Goal: Transaction & Acquisition: Purchase product/service

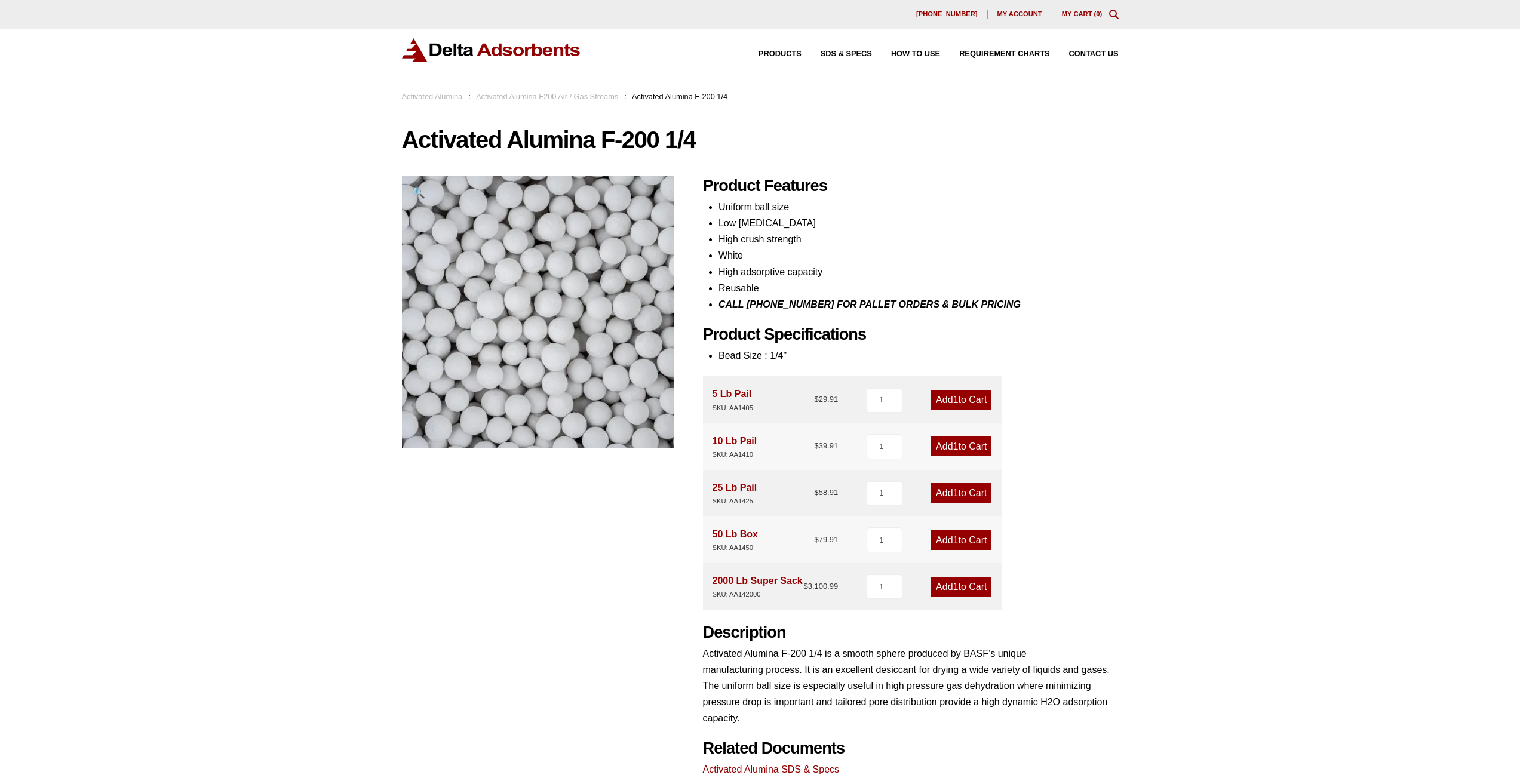
click at [779, 354] on li "Bead Size : 1/4"" at bounding box center [918, 355] width 400 height 16
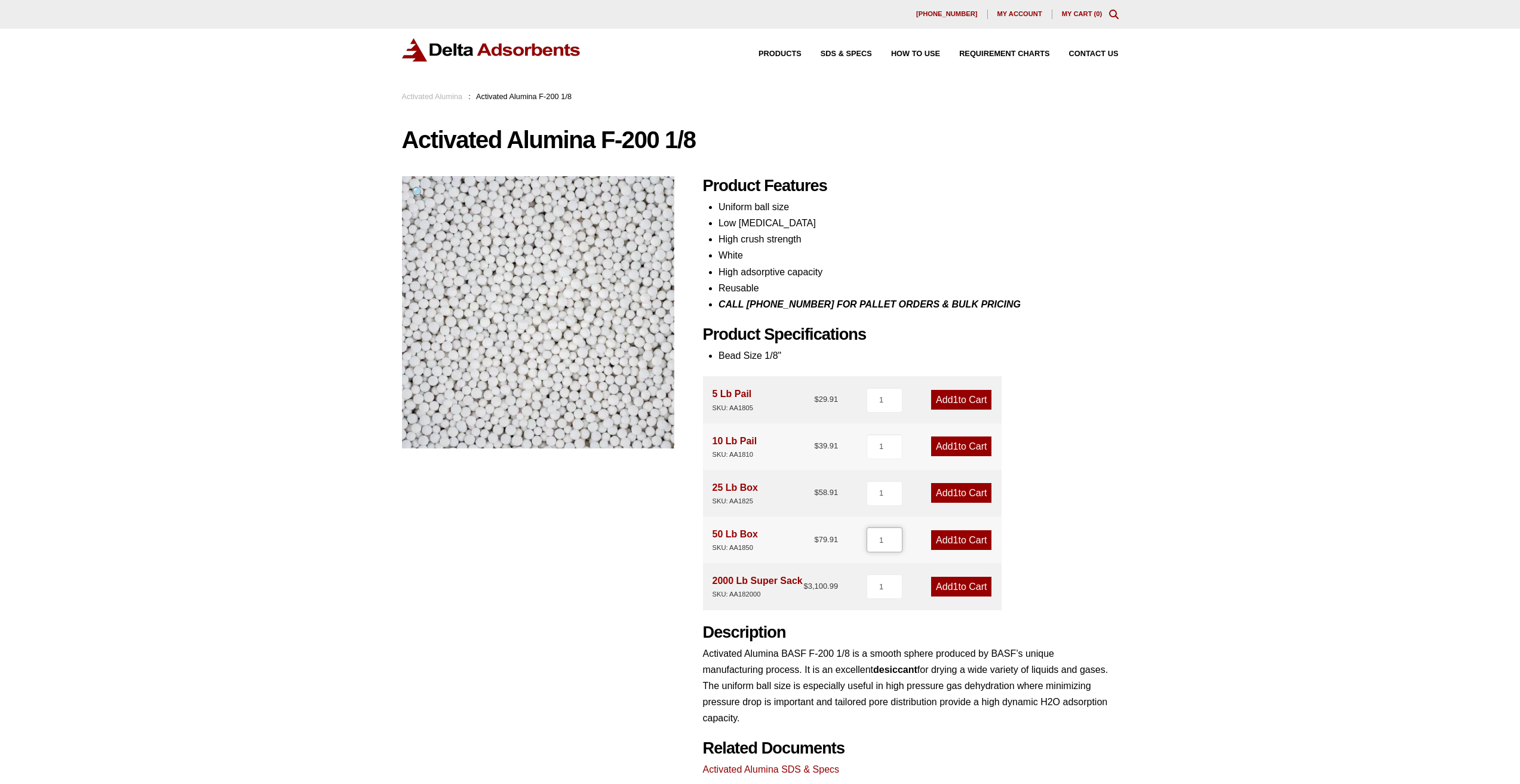
click at [896, 547] on input "1" at bounding box center [884, 540] width 36 height 25
click at [893, 537] on input "2" at bounding box center [884, 540] width 36 height 25
click at [893, 537] on input "3" at bounding box center [884, 540] width 36 height 25
click at [893, 536] on input "4" at bounding box center [884, 540] width 36 height 25
click at [893, 536] on input "5" at bounding box center [884, 540] width 36 height 25
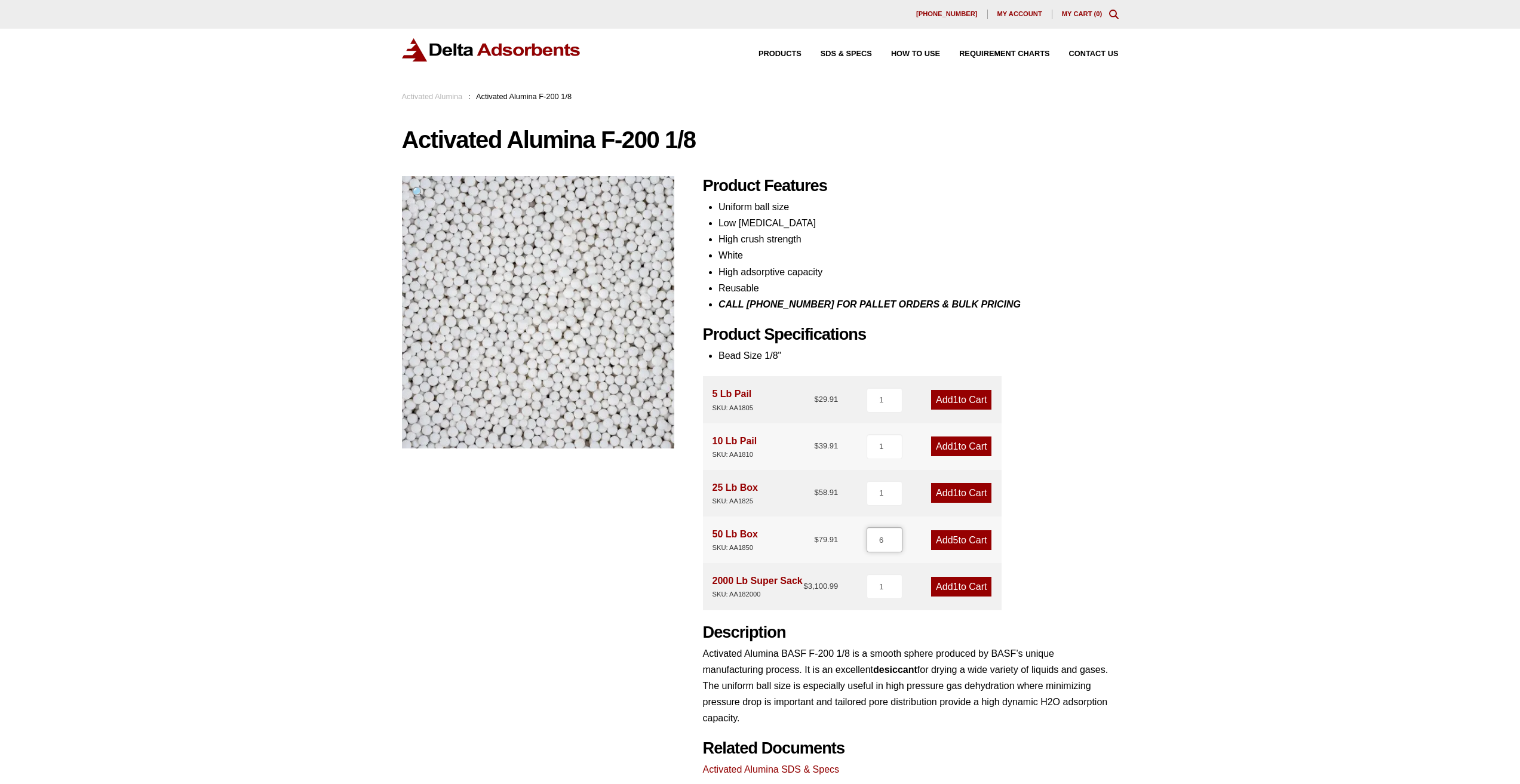
type input "6"
click at [893, 537] on input "6" at bounding box center [884, 540] width 36 height 25
click at [968, 537] on link "Add 6 to Cart" at bounding box center [961, 540] width 60 height 20
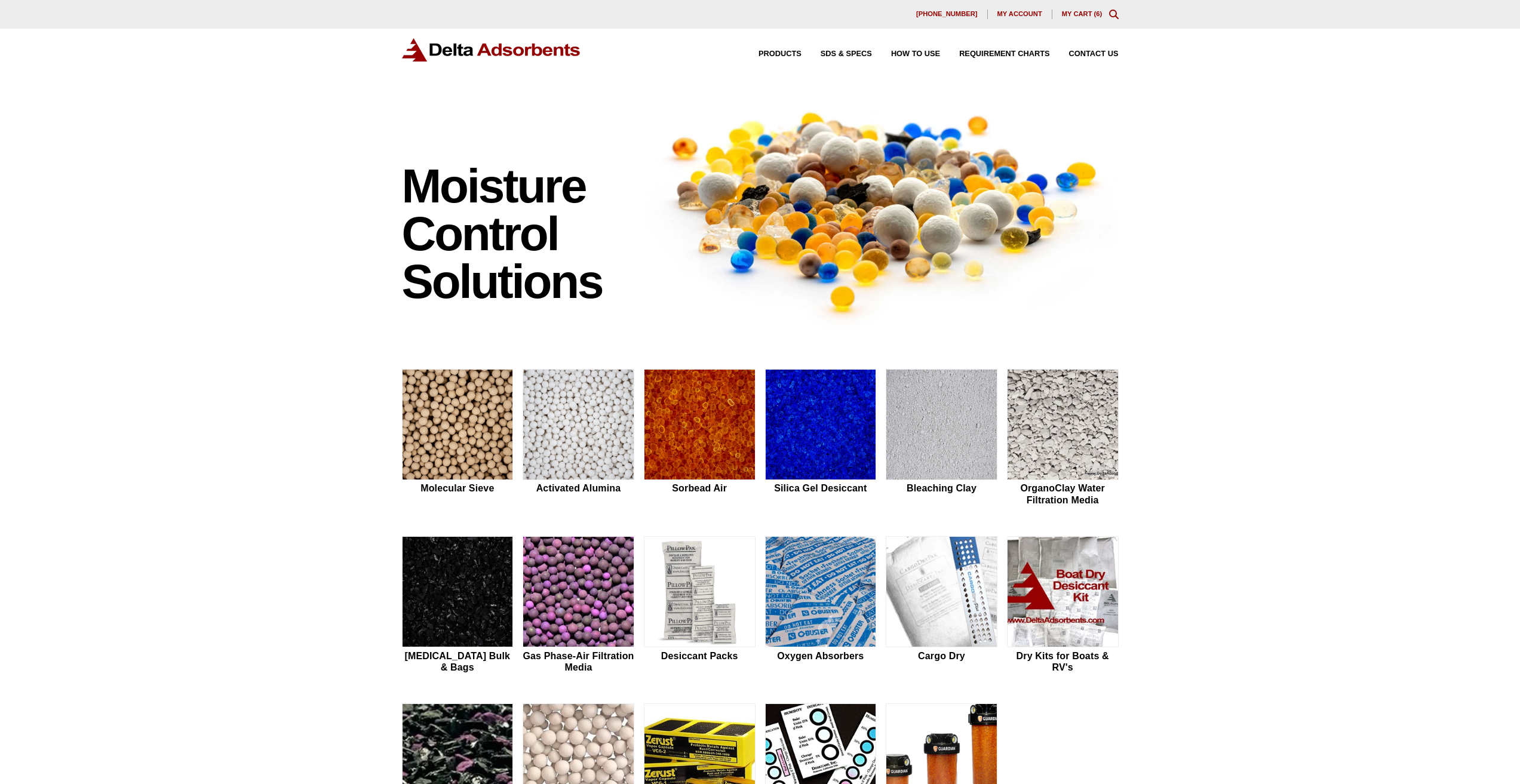
click at [1083, 13] on link "My Cart ( 6 )" at bounding box center [1082, 13] width 41 height 7
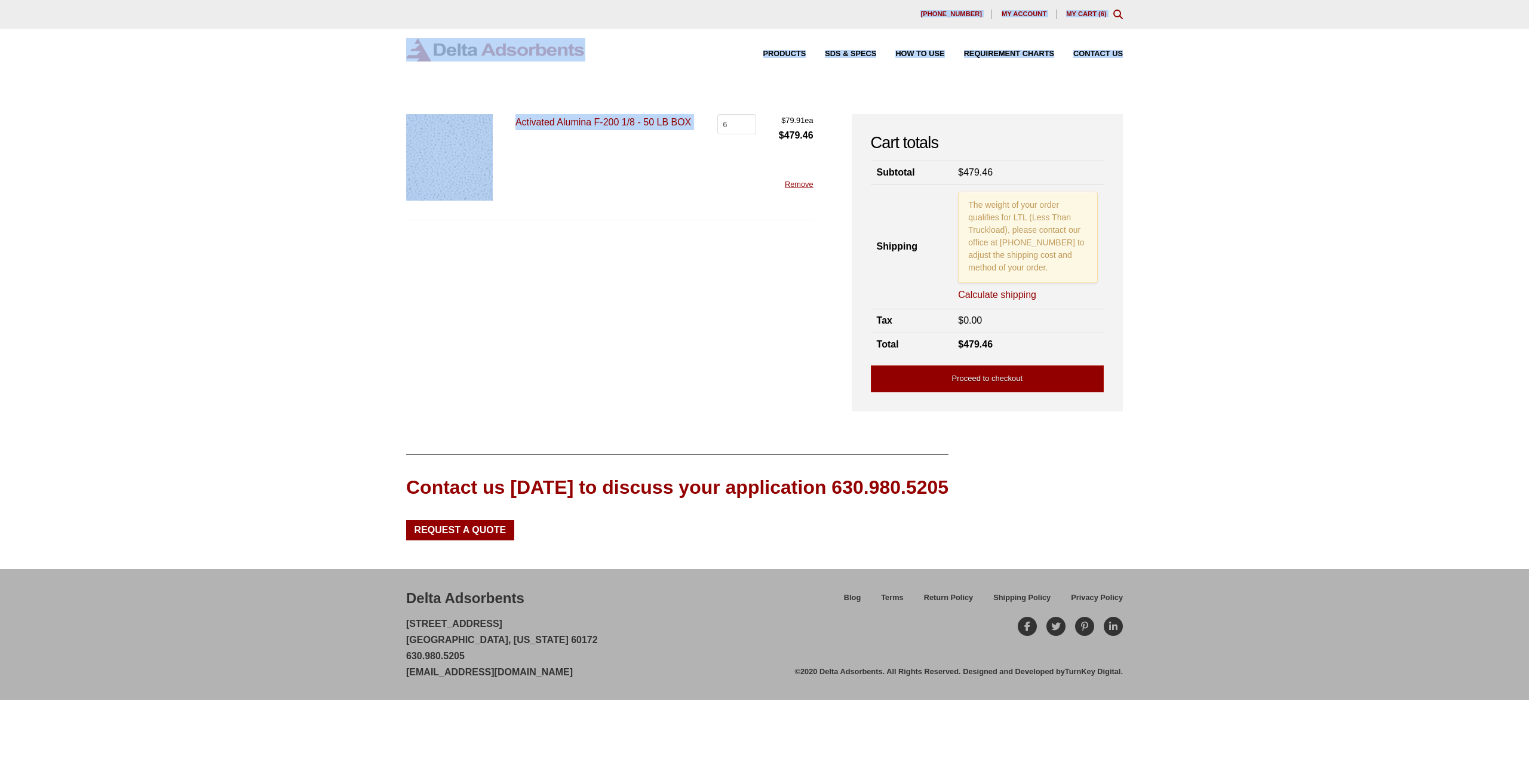
drag, startPoint x: 142, startPoint y: 11, endPoint x: 737, endPoint y: 160, distance: 613.4
click at [737, 160] on div "Our website has detected that you are using an outdated browser that will preve…" at bounding box center [764, 392] width 1529 height 784
click at [669, 82] on div "Products SDS & SPECS How to Use Requirement Charts Contact Us" at bounding box center [764, 60] width 1529 height 62
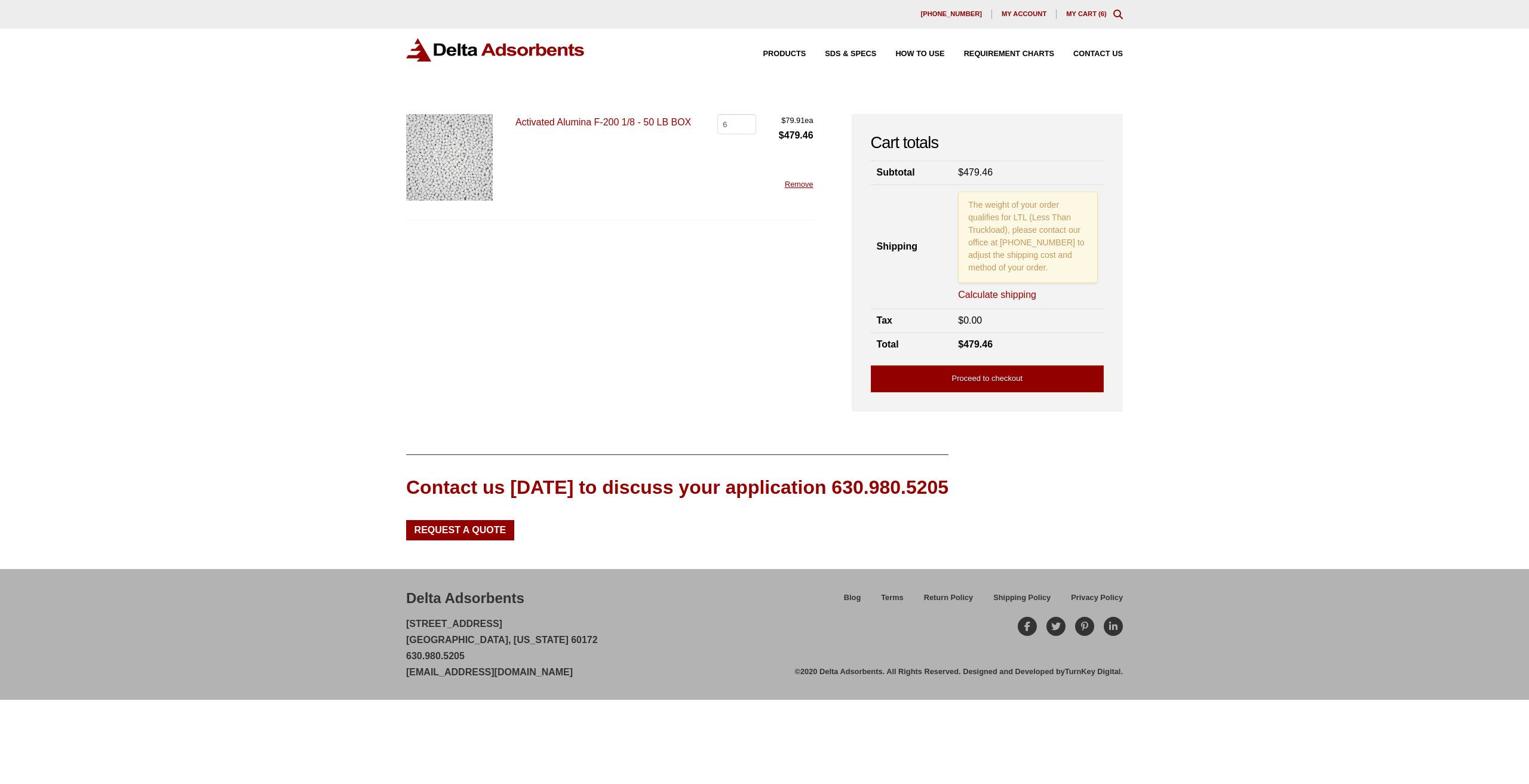
click at [584, 120] on link "Activated Alumina F-200 1/8 - 50 LB BOX" at bounding box center [603, 122] width 176 height 10
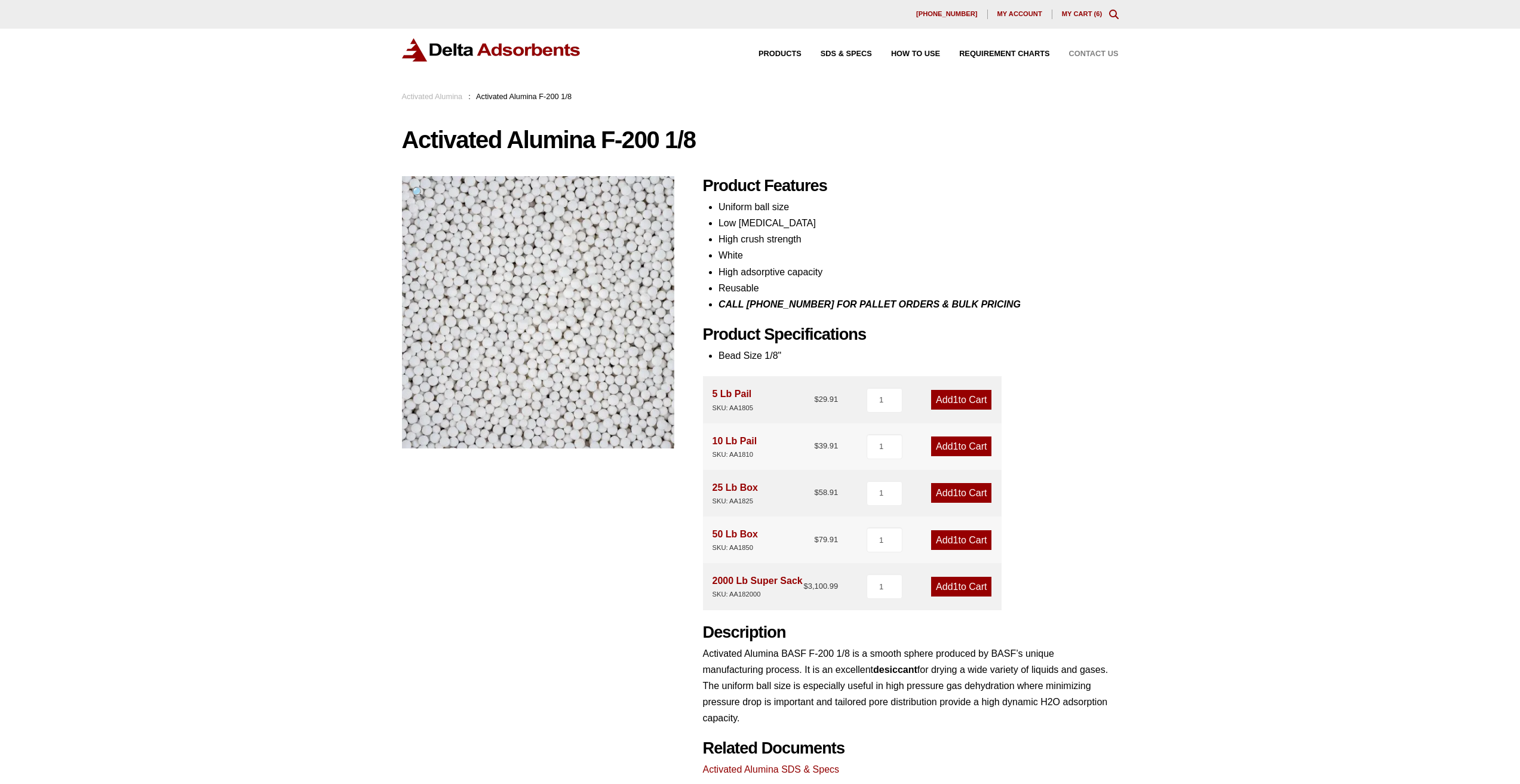
click at [1079, 57] on span "Contact Us" at bounding box center [1094, 54] width 50 height 8
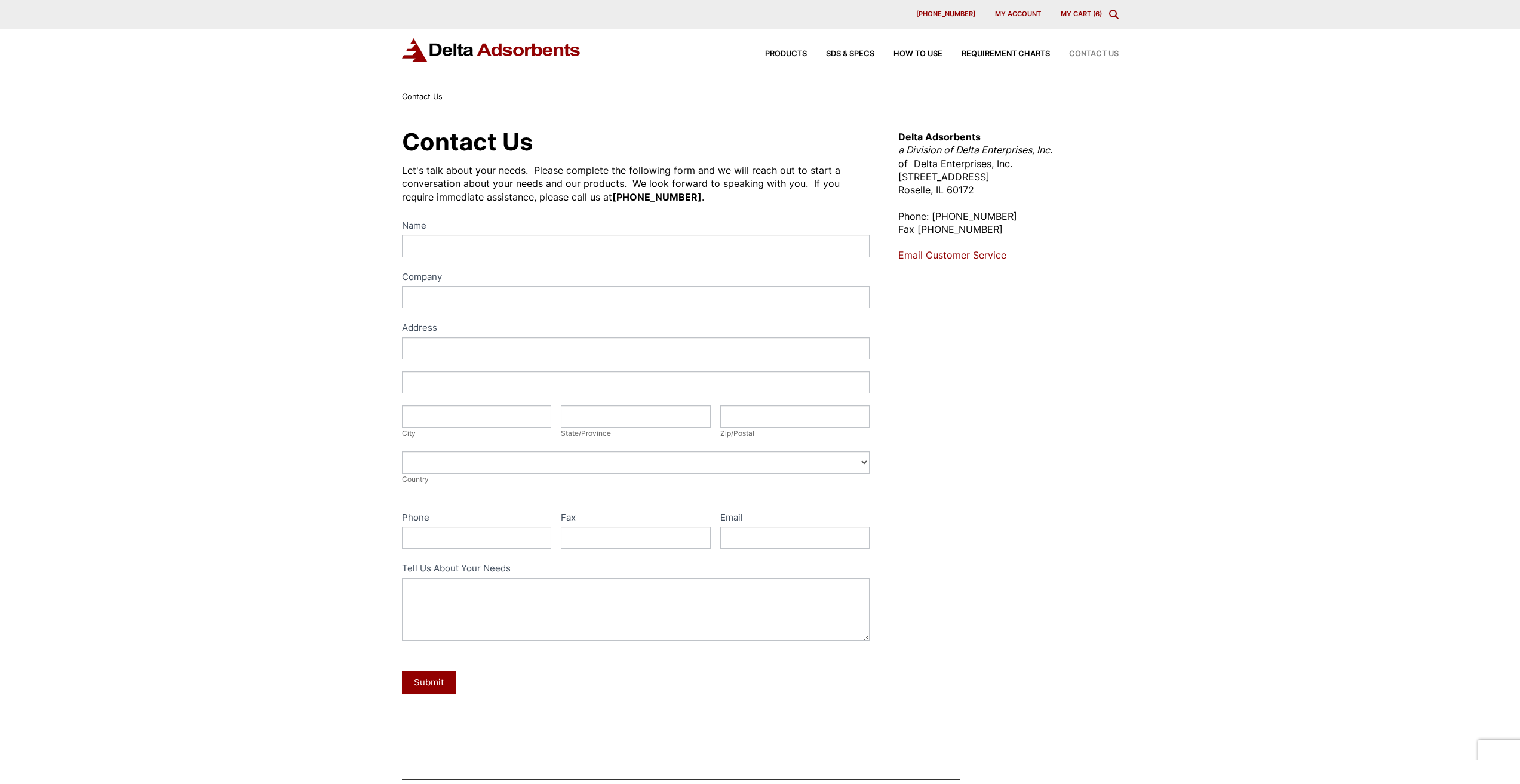
click at [954, 259] on link "Email Customer Service" at bounding box center [952, 254] width 108 height 12
click at [985, 252] on link "Email Customer Service" at bounding box center [952, 254] width 108 height 12
drag, startPoint x: 992, startPoint y: 51, endPoint x: 986, endPoint y: 104, distance: 53.3
click at [992, 51] on span "Requirement Charts" at bounding box center [1006, 54] width 88 height 8
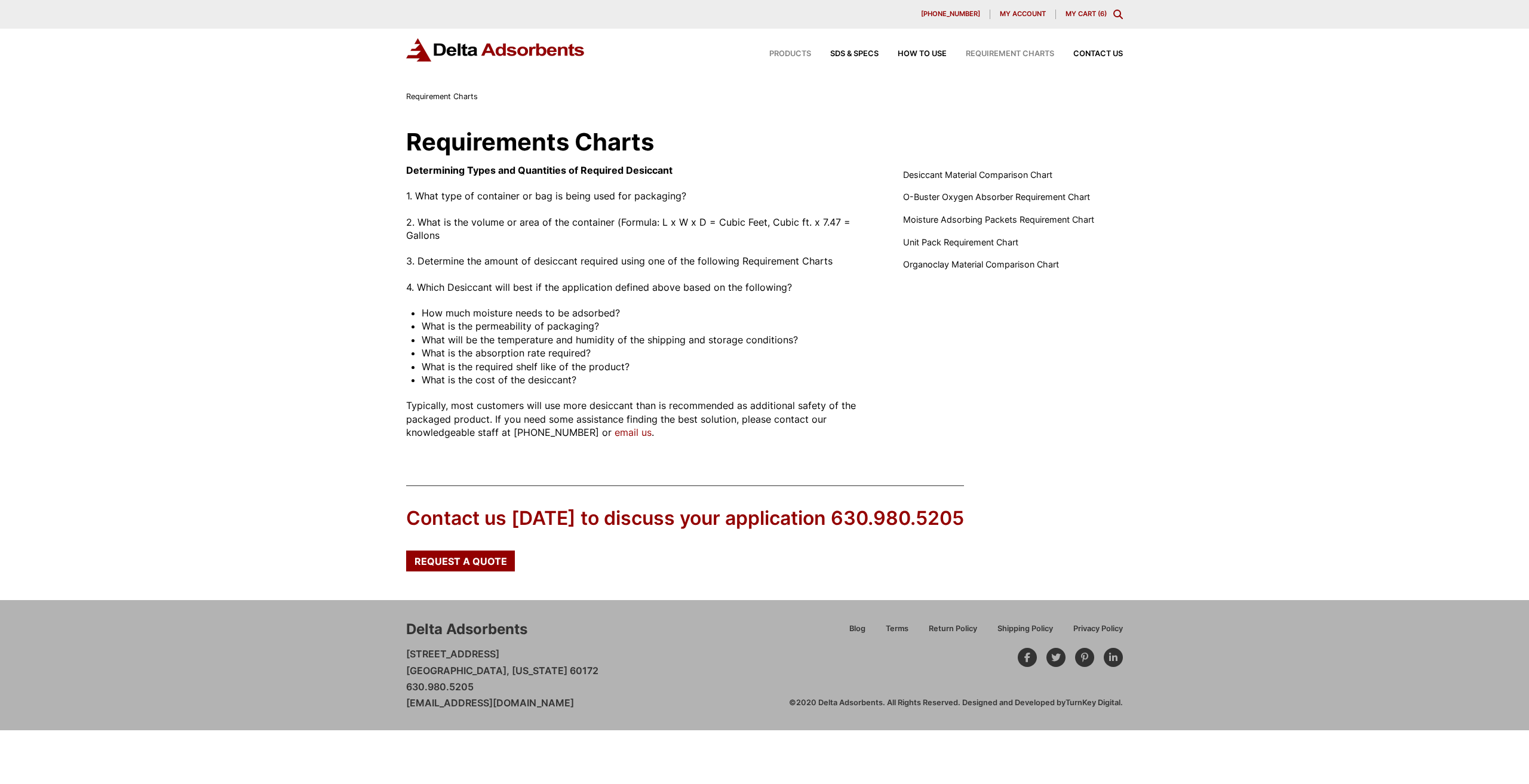
click at [801, 52] on span "Products" at bounding box center [790, 54] width 42 height 8
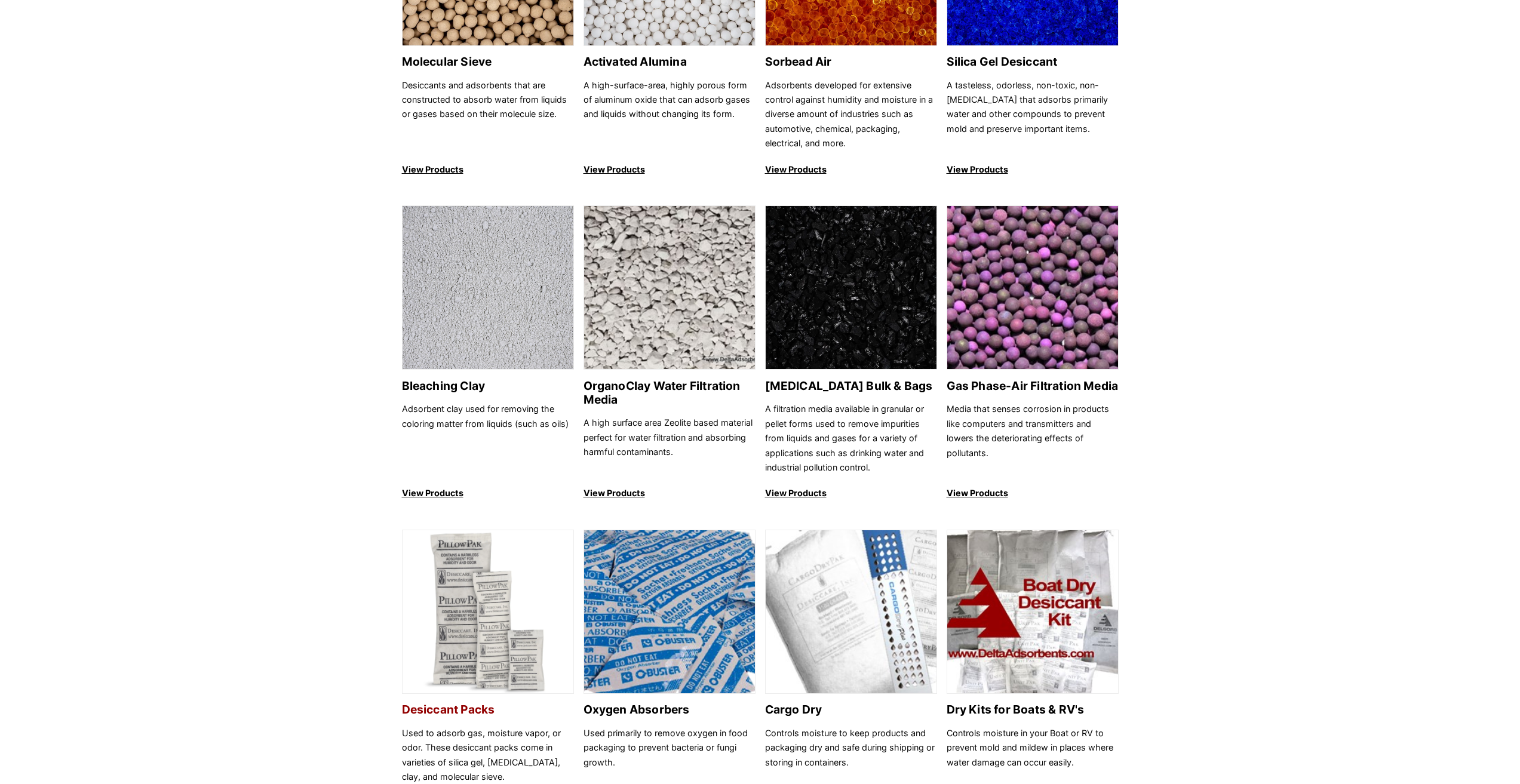
scroll to position [358, 0]
